Goal: Information Seeking & Learning: Check status

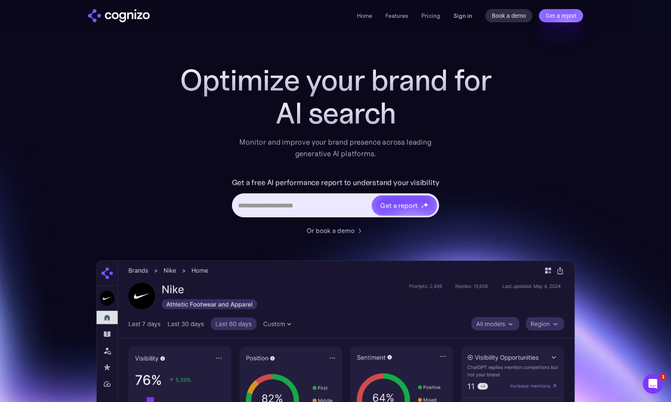
click at [459, 17] on link "Sign in" at bounding box center [463, 16] width 19 height 10
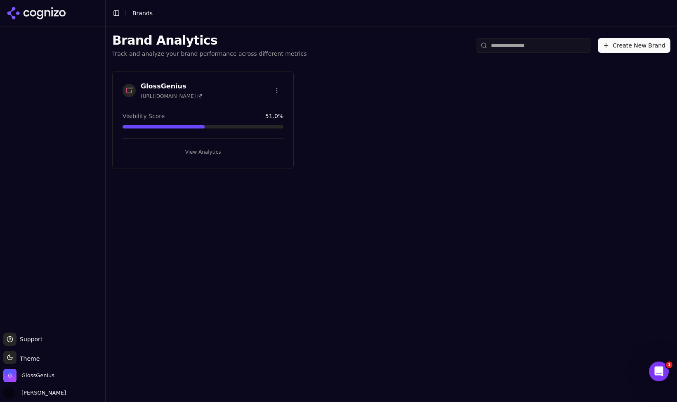
click at [193, 153] on button "View Analytics" at bounding box center [203, 151] width 161 height 13
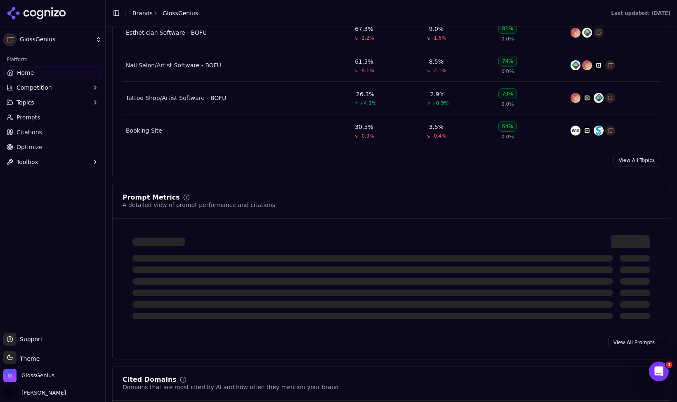
scroll to position [447, 0]
click at [628, 163] on link "View All Topics" at bounding box center [637, 159] width 47 height 13
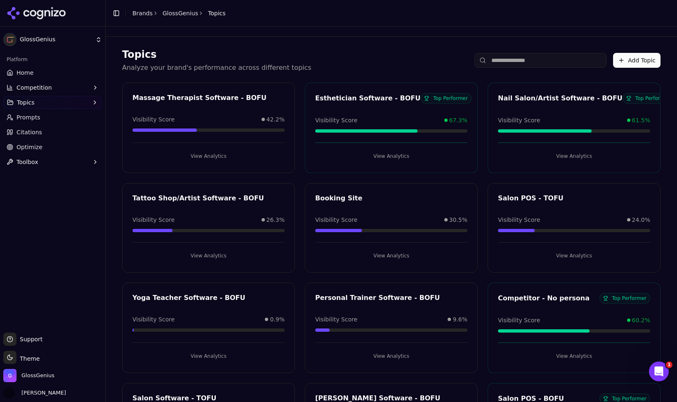
scroll to position [491, 0]
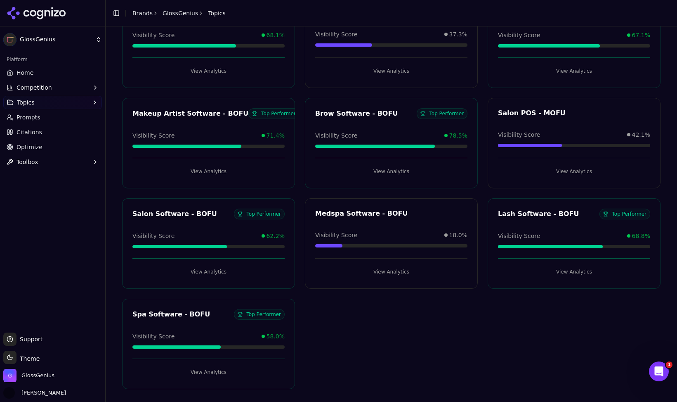
click at [202, 276] on button "View Analytics" at bounding box center [209, 271] width 152 height 13
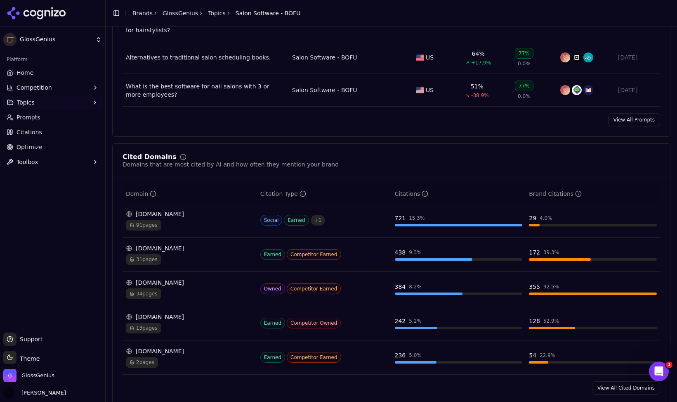
scroll to position [505, 0]
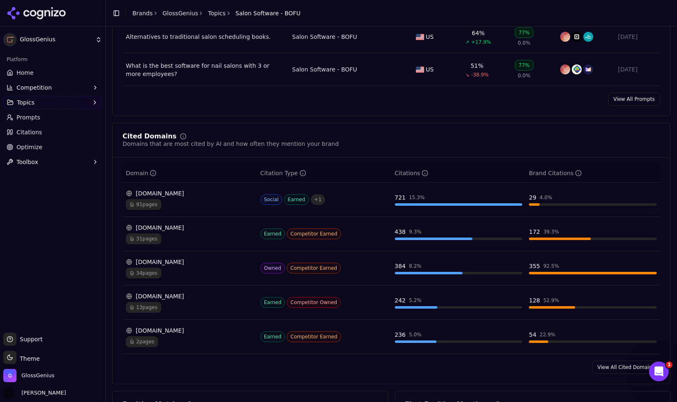
click at [613, 360] on link "View All Cited Domains" at bounding box center [626, 366] width 68 height 13
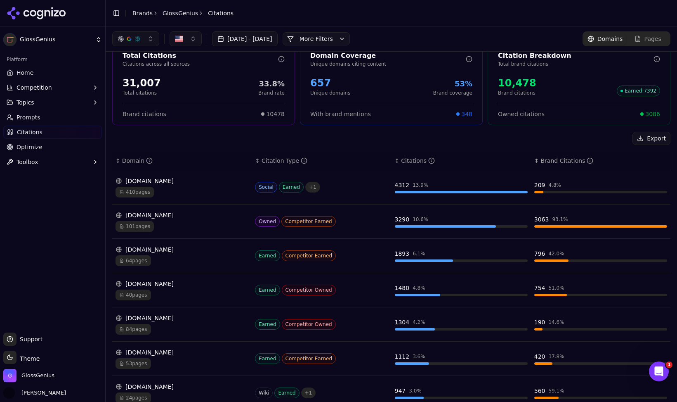
scroll to position [19, 0]
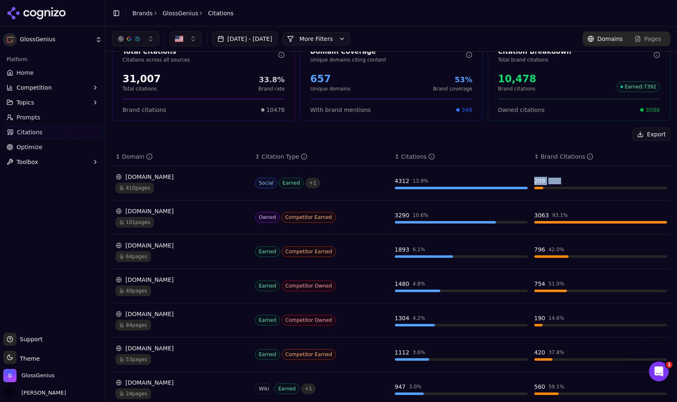
drag, startPoint x: 557, startPoint y: 180, endPoint x: 531, endPoint y: 180, distance: 26.4
click at [535, 180] on div "209 4.8 %" at bounding box center [601, 181] width 133 height 8
click at [535, 180] on div "209" at bounding box center [540, 181] width 11 height 8
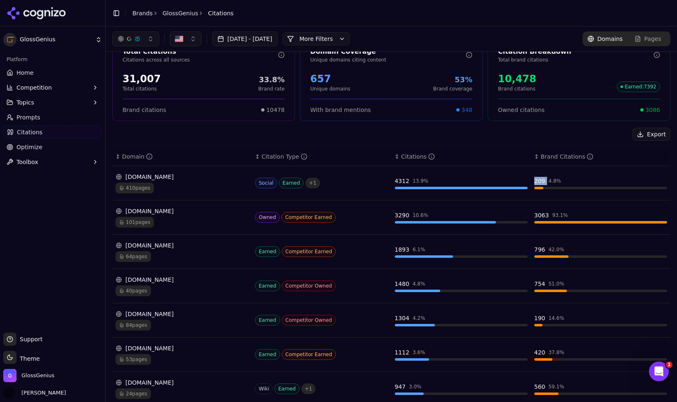
click at [535, 180] on div "209" at bounding box center [540, 181] width 11 height 8
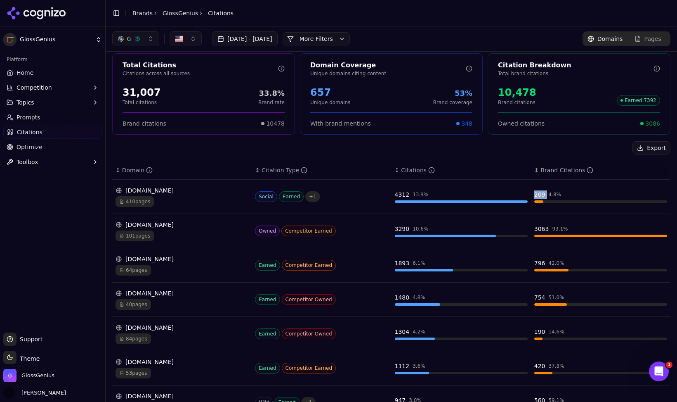
scroll to position [0, 0]
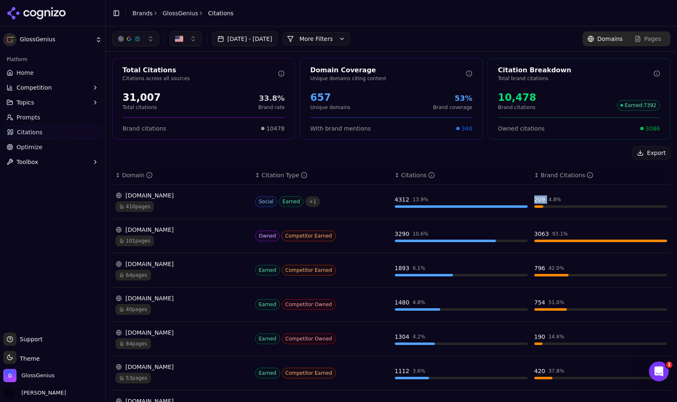
click at [127, 37] on div "button" at bounding box center [129, 39] width 7 height 7
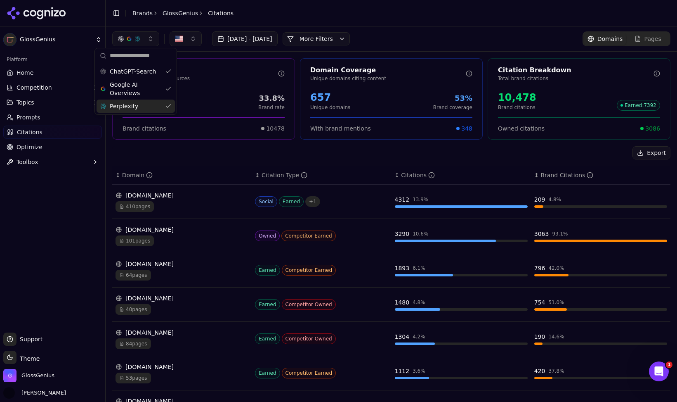
click at [134, 107] on span "Perplexity" at bounding box center [124, 106] width 28 height 8
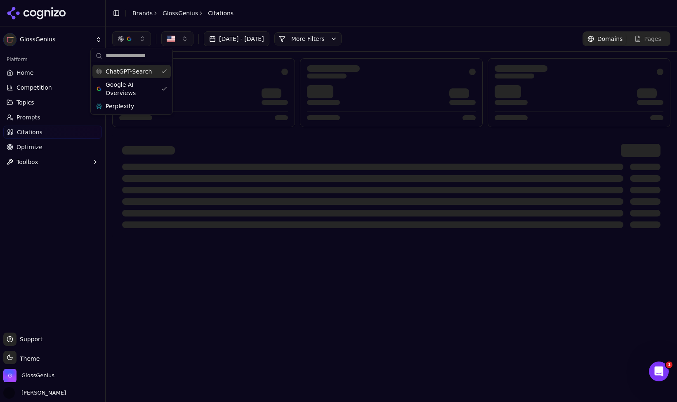
click at [128, 43] on button "button" at bounding box center [131, 38] width 39 height 15
click at [133, 36] on button "button" at bounding box center [131, 38] width 39 height 15
click at [128, 85] on span "Google AI Overviews" at bounding box center [132, 89] width 52 height 17
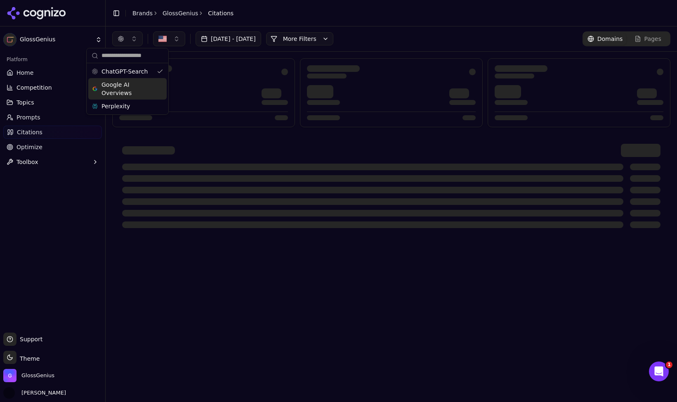
click at [324, 9] on header "Toggle Sidebar Brands GlossGenius Citations" at bounding box center [392, 13] width 572 height 26
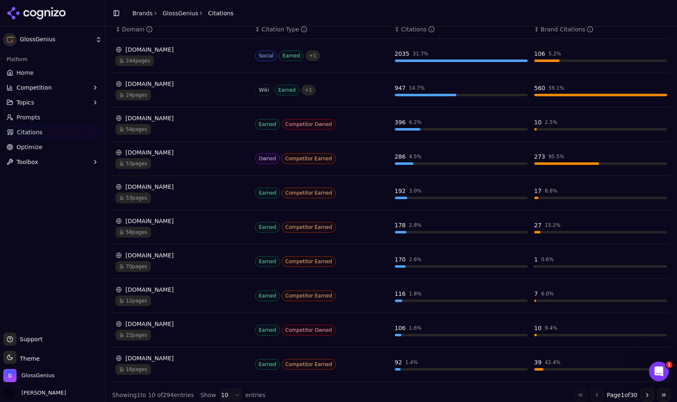
scroll to position [152, 0]
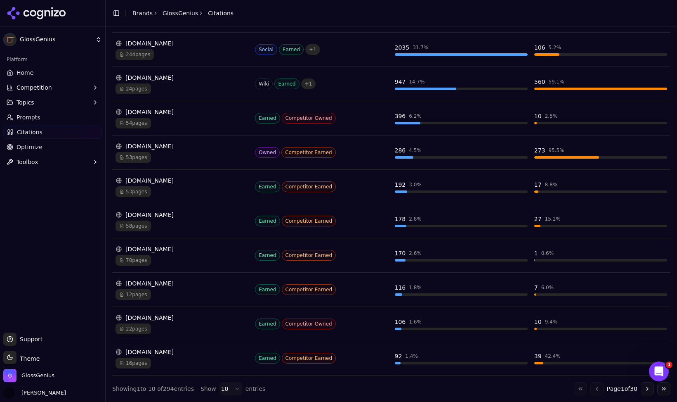
click at [232, 386] on html "GlossGenius Platform Home Competition Topics Prompts Citations Optimize Toolbox…" at bounding box center [338, 201] width 677 height 402
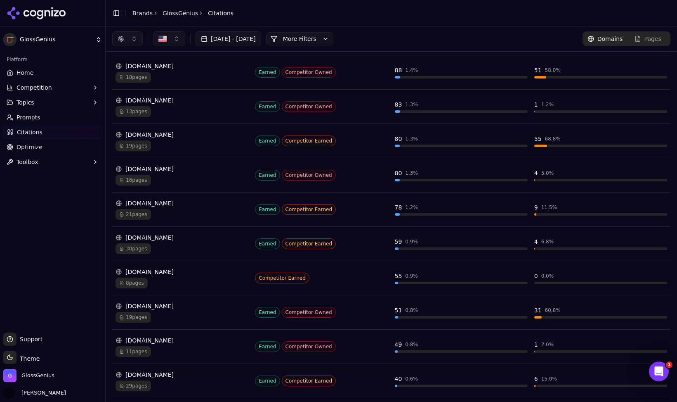
scroll to position [466, 0]
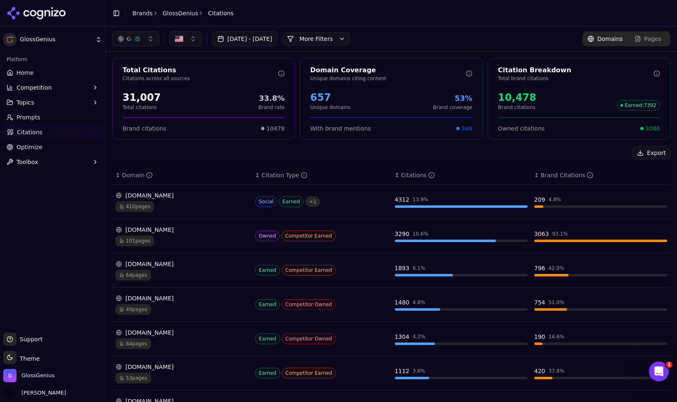
click at [141, 36] on button "button" at bounding box center [135, 38] width 47 height 15
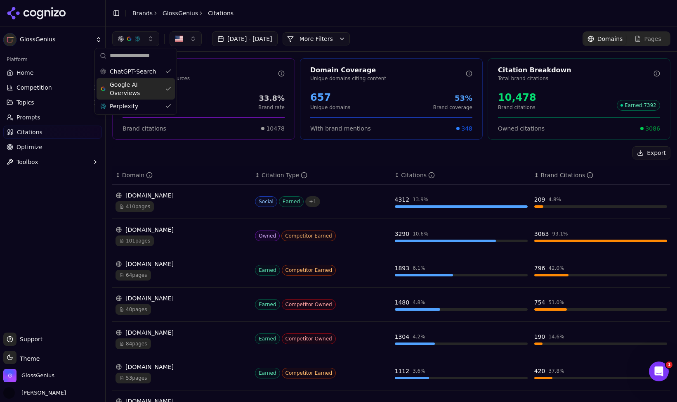
click at [128, 86] on span "Google AI Overviews" at bounding box center [136, 89] width 52 height 17
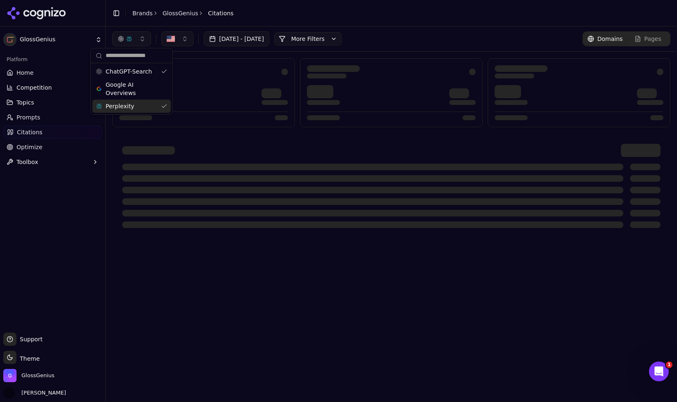
click at [124, 106] on span "Perplexity" at bounding box center [120, 106] width 28 height 8
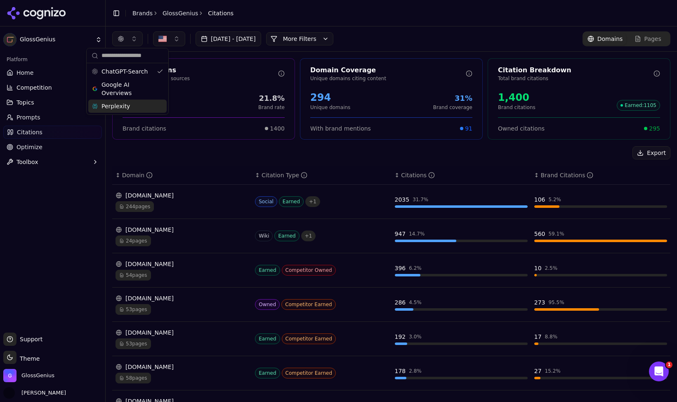
click at [71, 178] on div "Platform Home Competition Topics Prompts Citations Optimize Toolbox" at bounding box center [52, 189] width 105 height 279
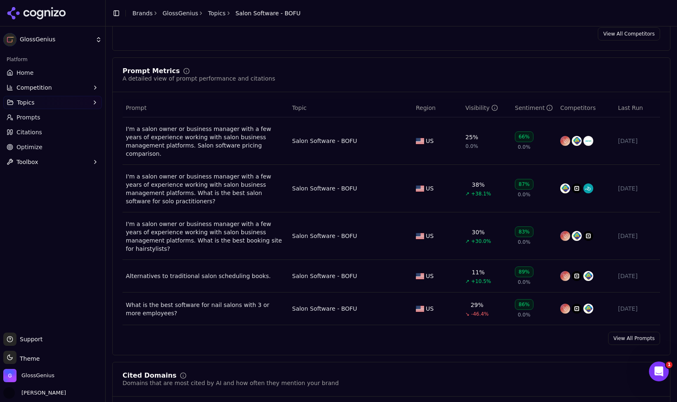
scroll to position [282, 0]
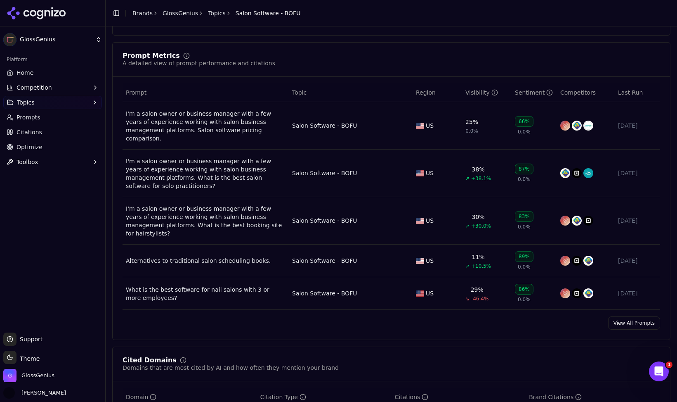
click at [626, 316] on link "View All Prompts" at bounding box center [635, 322] width 52 height 13
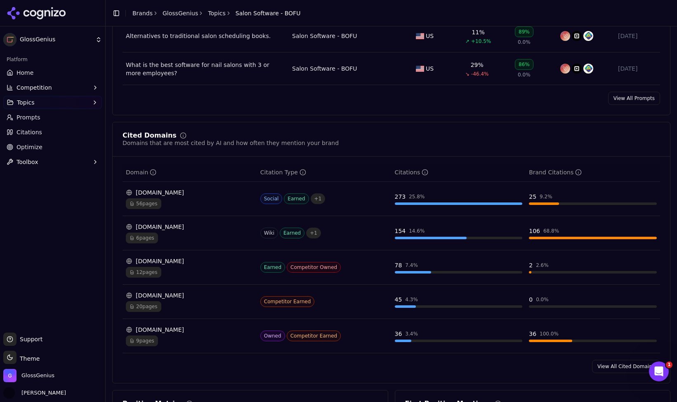
scroll to position [542, 0]
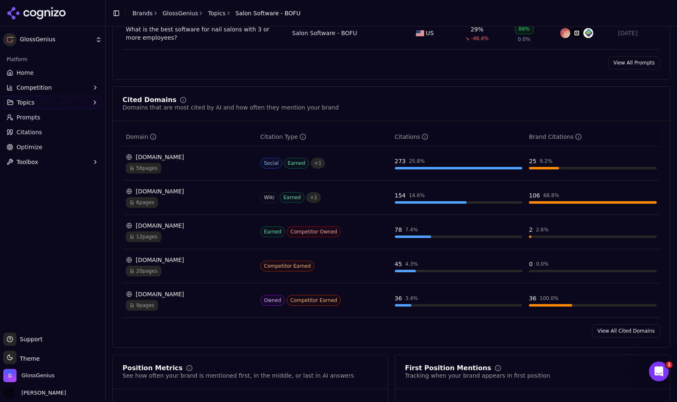
click at [607, 324] on link "View All Cited Domains" at bounding box center [626, 330] width 68 height 13
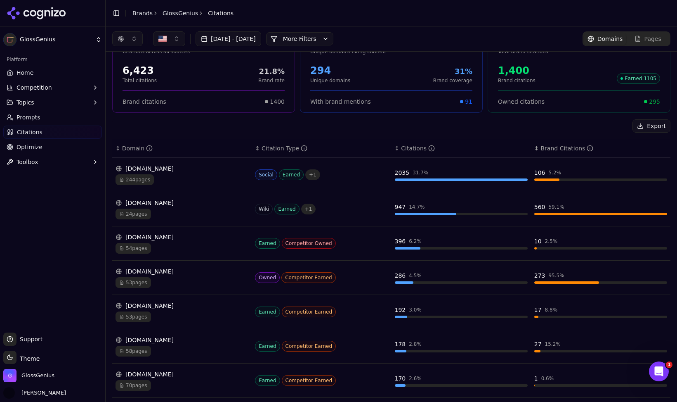
scroll to position [28, 0]
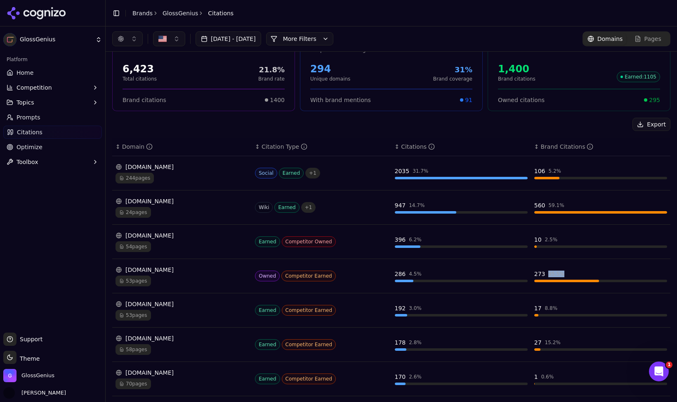
drag, startPoint x: 561, startPoint y: 273, endPoint x: 541, endPoint y: 273, distance: 20.2
click at [541, 273] on div "273 95.5 %" at bounding box center [601, 274] width 133 height 8
click at [475, 281] on div "Data table" at bounding box center [461, 280] width 133 height 2
drag, startPoint x: 560, startPoint y: 276, endPoint x: 538, endPoint y: 275, distance: 21.9
click at [542, 275] on div "273 95.5 %" at bounding box center [601, 274] width 133 height 8
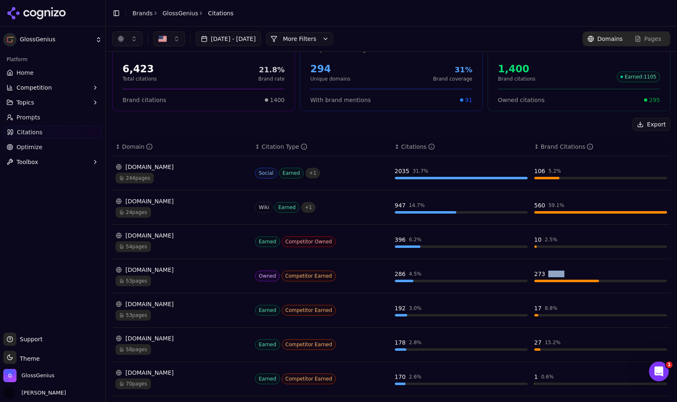
click at [565, 274] on div "273 95.5 %" at bounding box center [601, 274] width 133 height 8
drag, startPoint x: 563, startPoint y: 273, endPoint x: 539, endPoint y: 273, distance: 23.9
click at [539, 273] on div "273 95.5 %" at bounding box center [601, 274] width 133 height 8
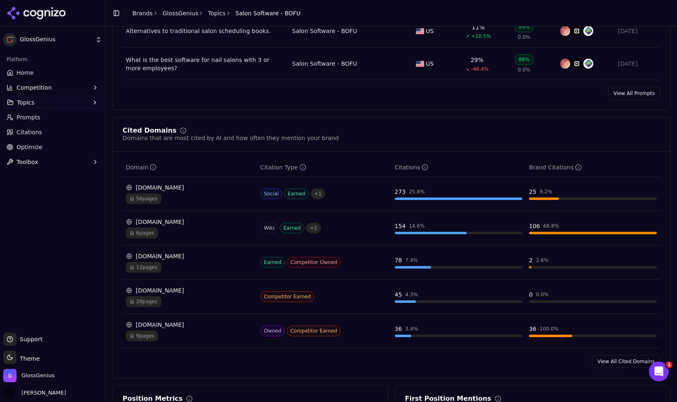
scroll to position [573, 0]
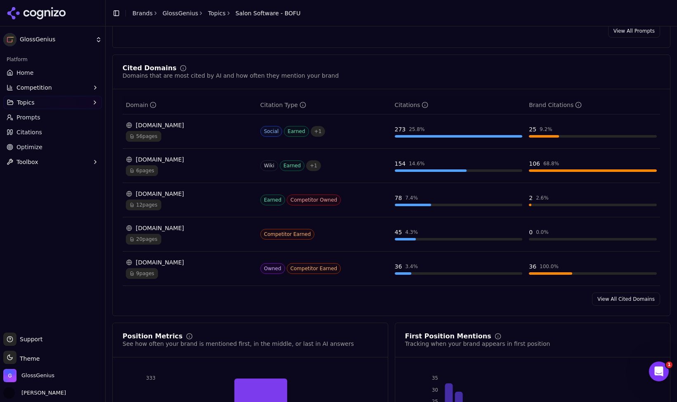
click at [601, 292] on link "View All Cited Domains" at bounding box center [626, 298] width 68 height 13
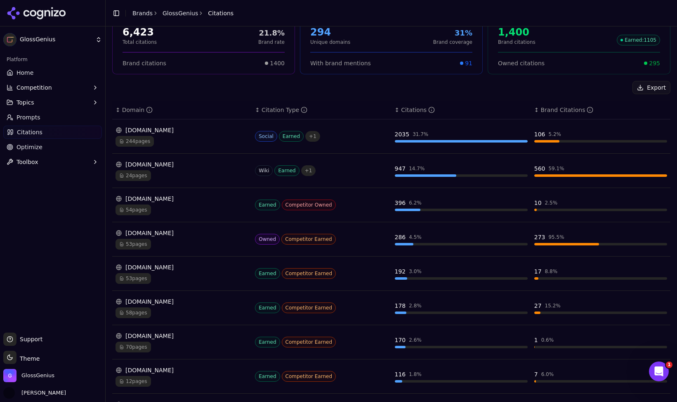
scroll to position [152, 0]
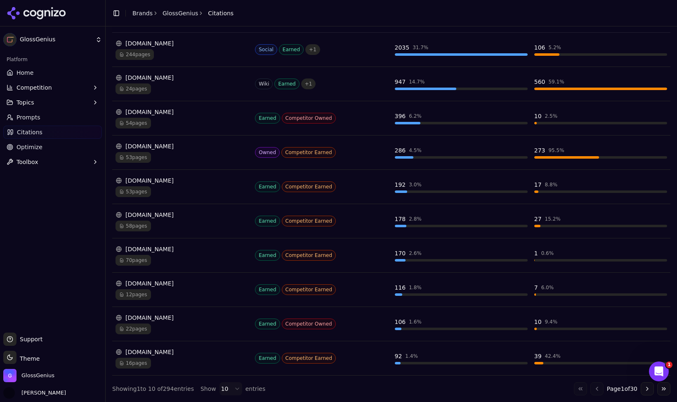
click at [234, 386] on html "GlossGenius Platform Home Competition Topics Prompts Citations Optimize Toolbox…" at bounding box center [338, 201] width 677 height 402
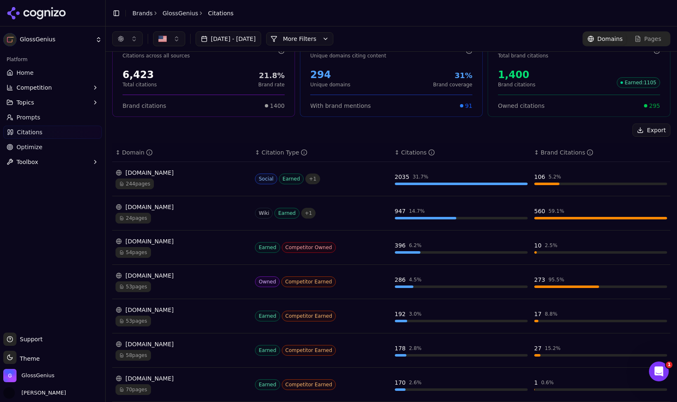
scroll to position [0, 0]
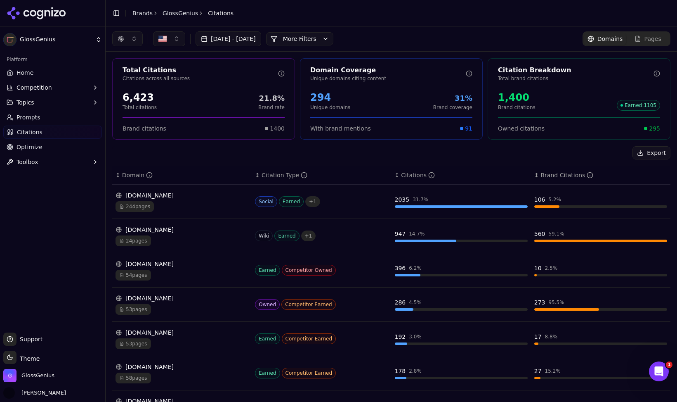
click at [135, 40] on button "button" at bounding box center [127, 38] width 31 height 15
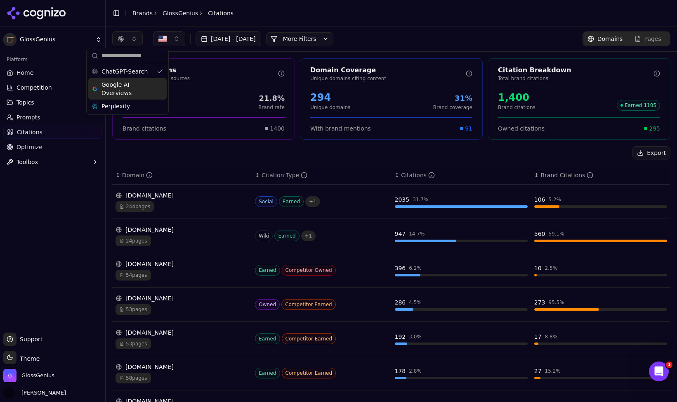
click at [118, 93] on span "Google AI Overviews" at bounding box center [128, 89] width 52 height 17
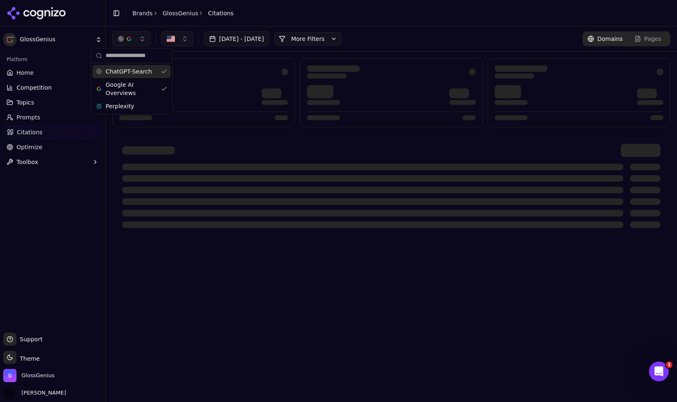
click at [116, 72] on span "ChatGPT-Search" at bounding box center [129, 71] width 46 height 8
click at [220, 147] on div at bounding box center [391, 150] width 539 height 13
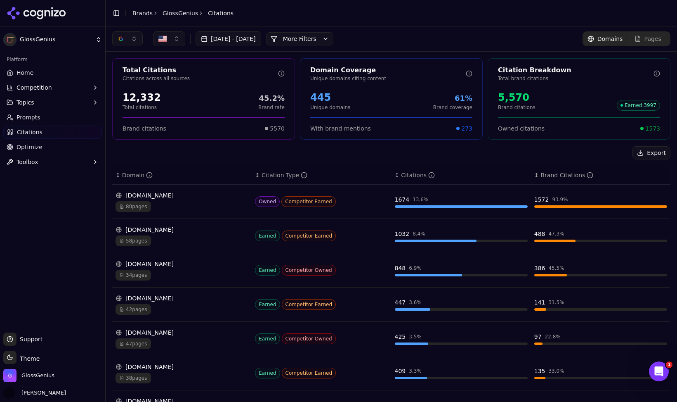
click at [128, 40] on button "button" at bounding box center [127, 38] width 31 height 15
click at [106, 23] on button "Toggle Sidebar" at bounding box center [105, 201] width 7 height 402
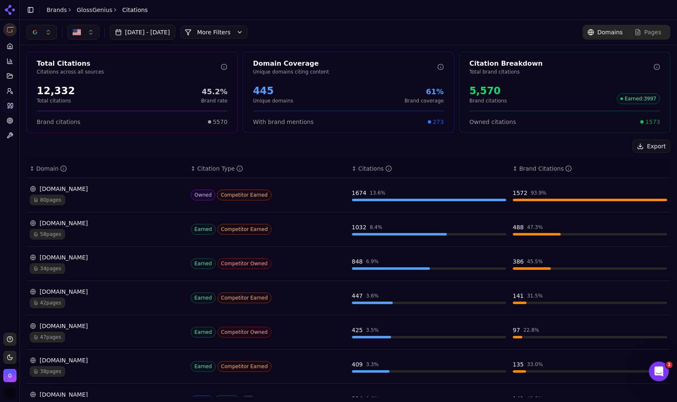
click at [50, 30] on button "button" at bounding box center [41, 32] width 31 height 15
click at [39, 64] on span "ChatGPT-Search" at bounding box center [39, 65] width 46 height 8
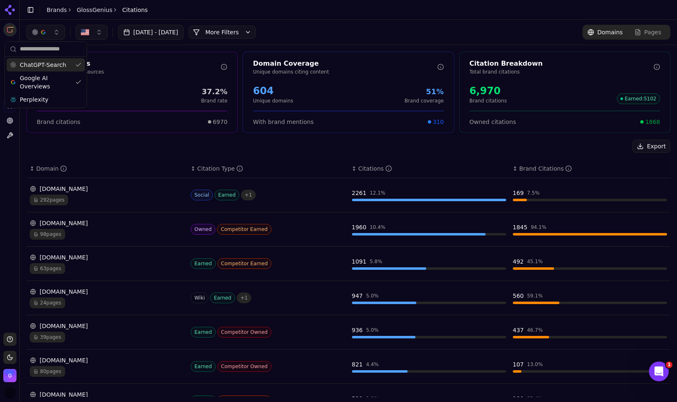
click at [344, 21] on div "Jul 29, 2025 - Aug 28, 2025 More More Filters Domains Pages" at bounding box center [349, 32] width 658 height 25
